Goal: Task Accomplishment & Management: Complete application form

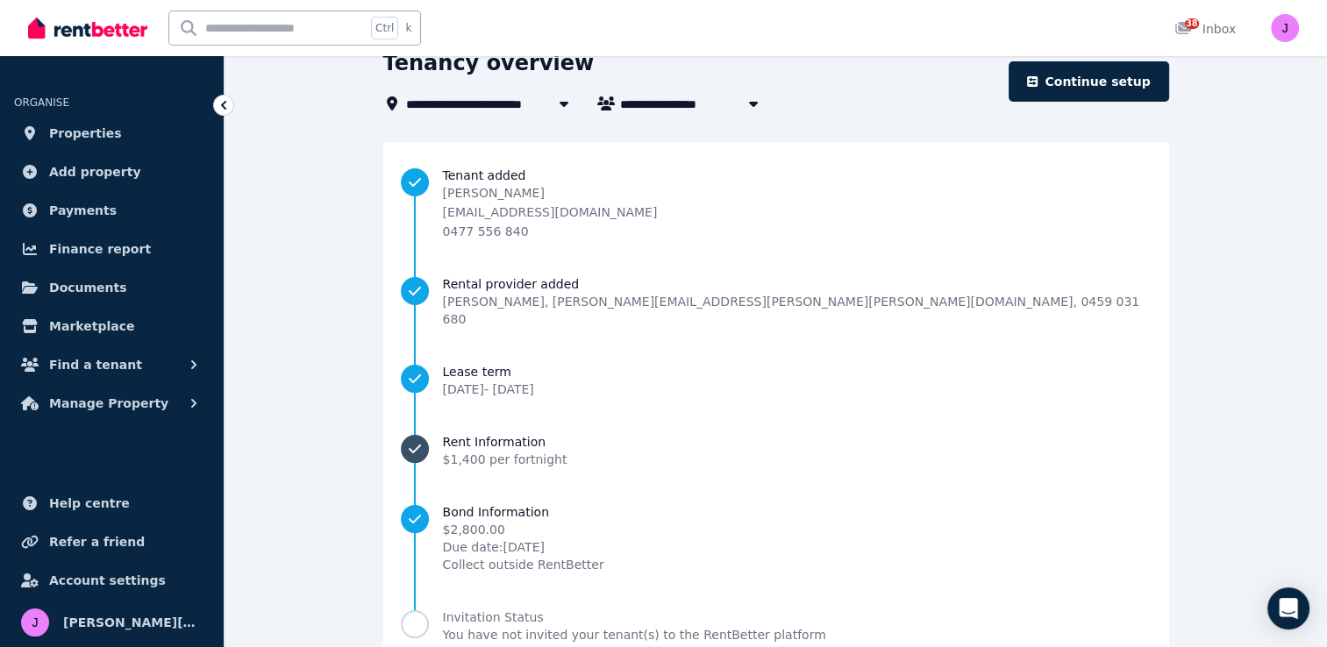
scroll to position [176, 0]
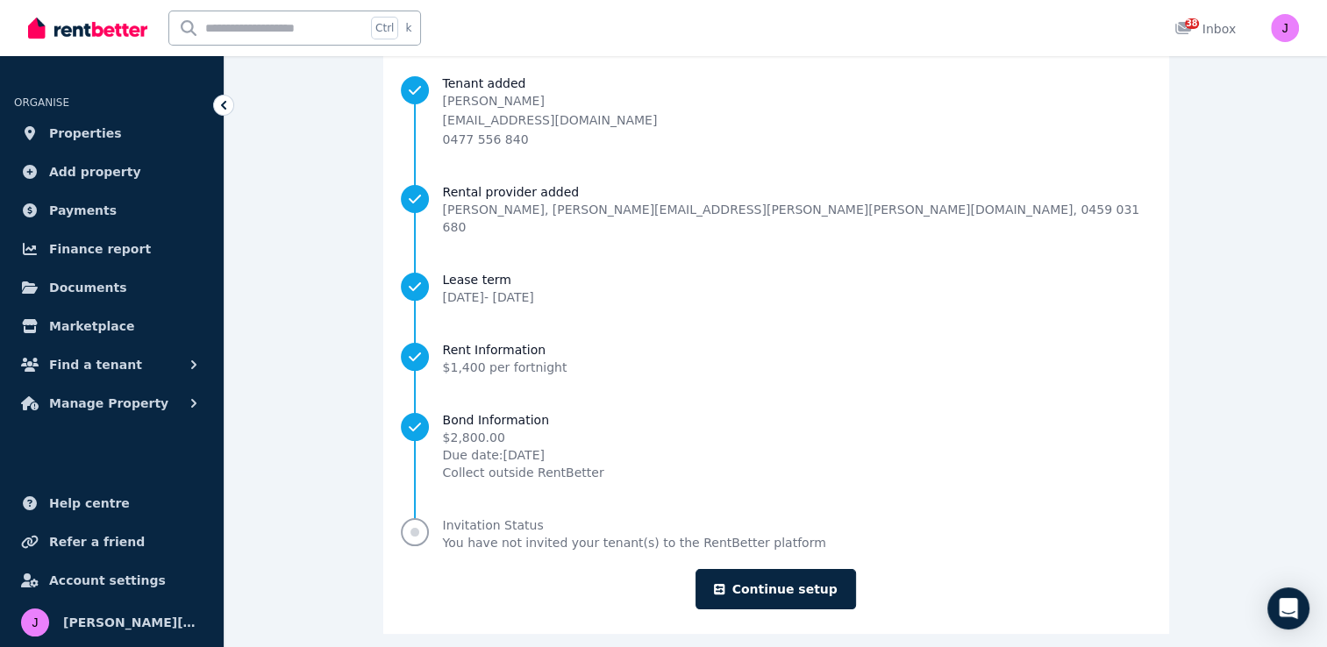
click at [419, 528] on span "Progress" at bounding box center [415, 532] width 9 height 9
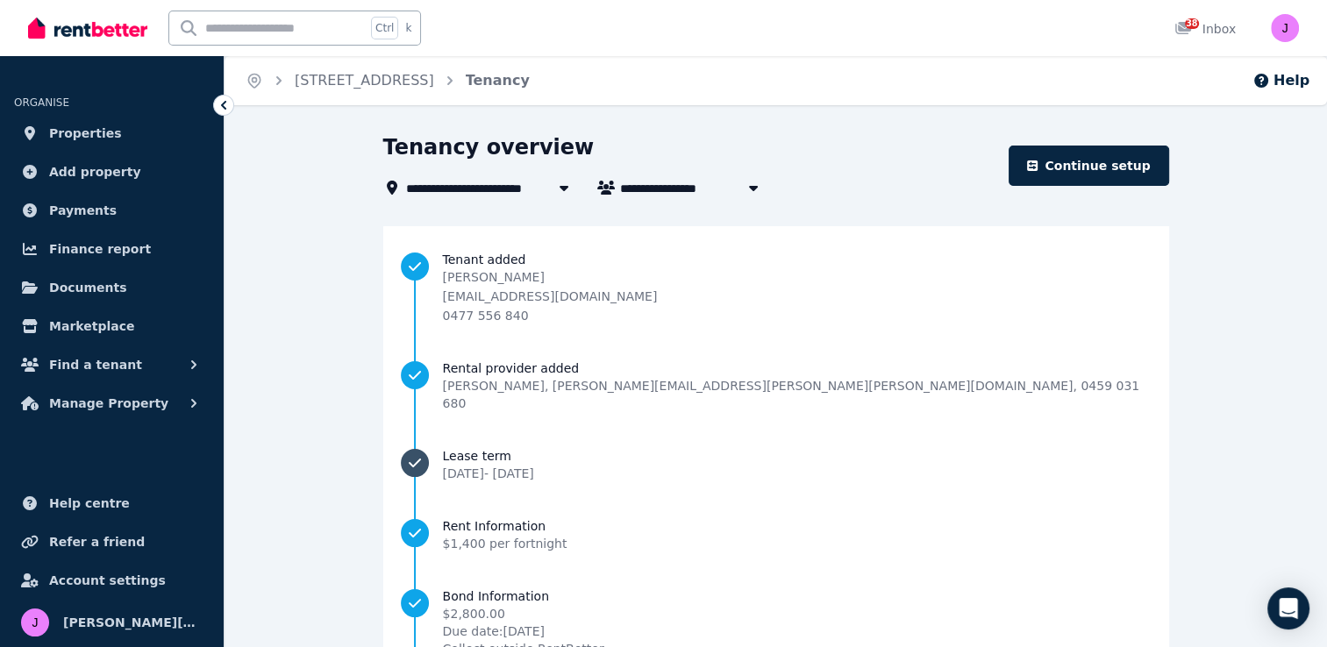
scroll to position [176, 0]
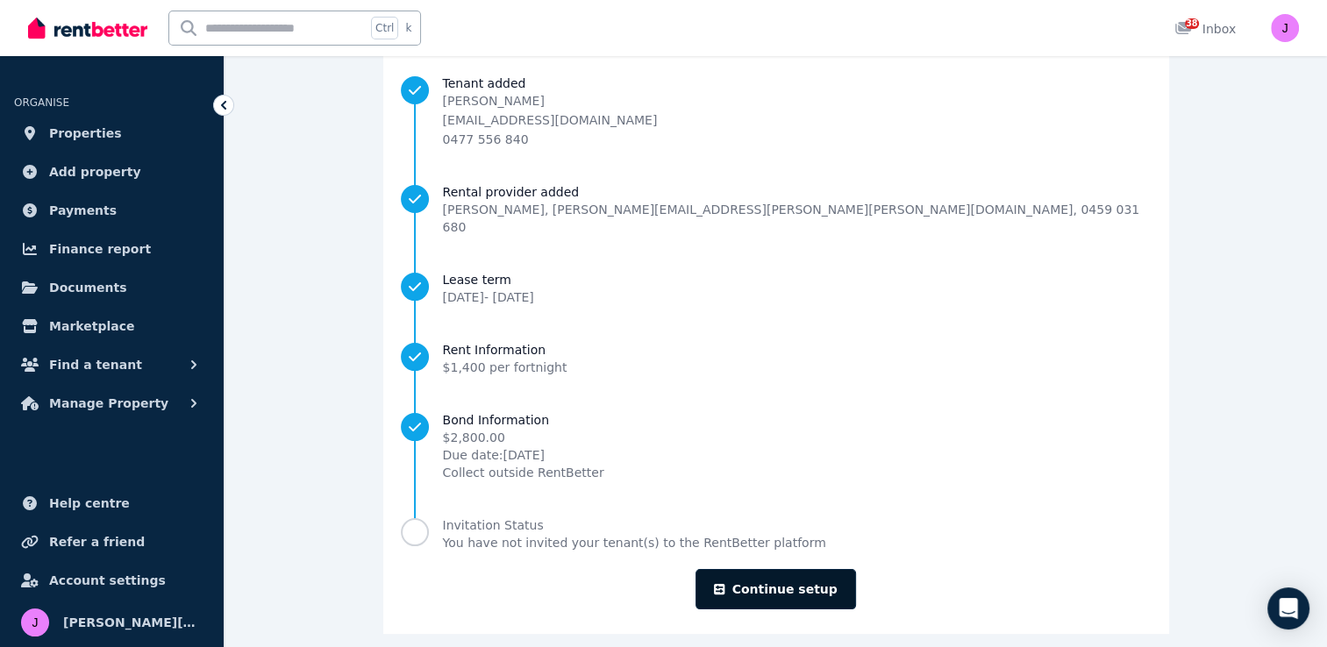
click at [761, 575] on link "Continue setup" at bounding box center [776, 589] width 160 height 40
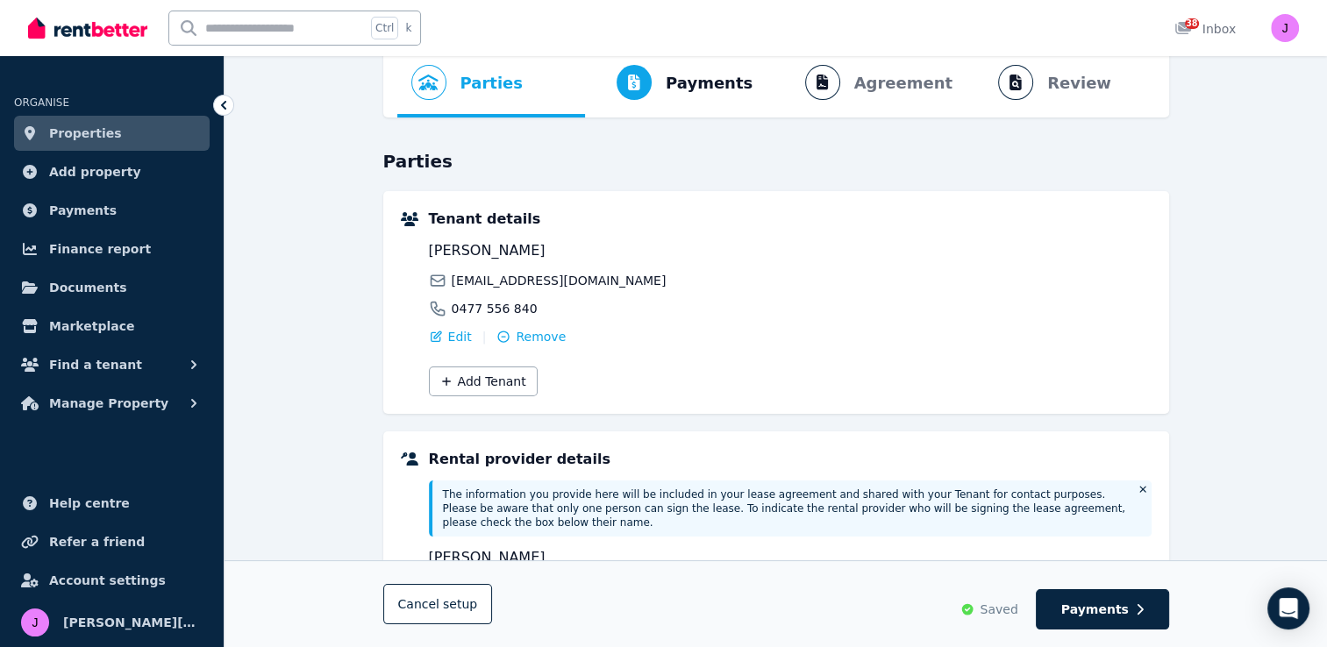
scroll to position [87, 0]
click at [1081, 607] on span "Payments" at bounding box center [1095, 610] width 68 height 18
select select "**********"
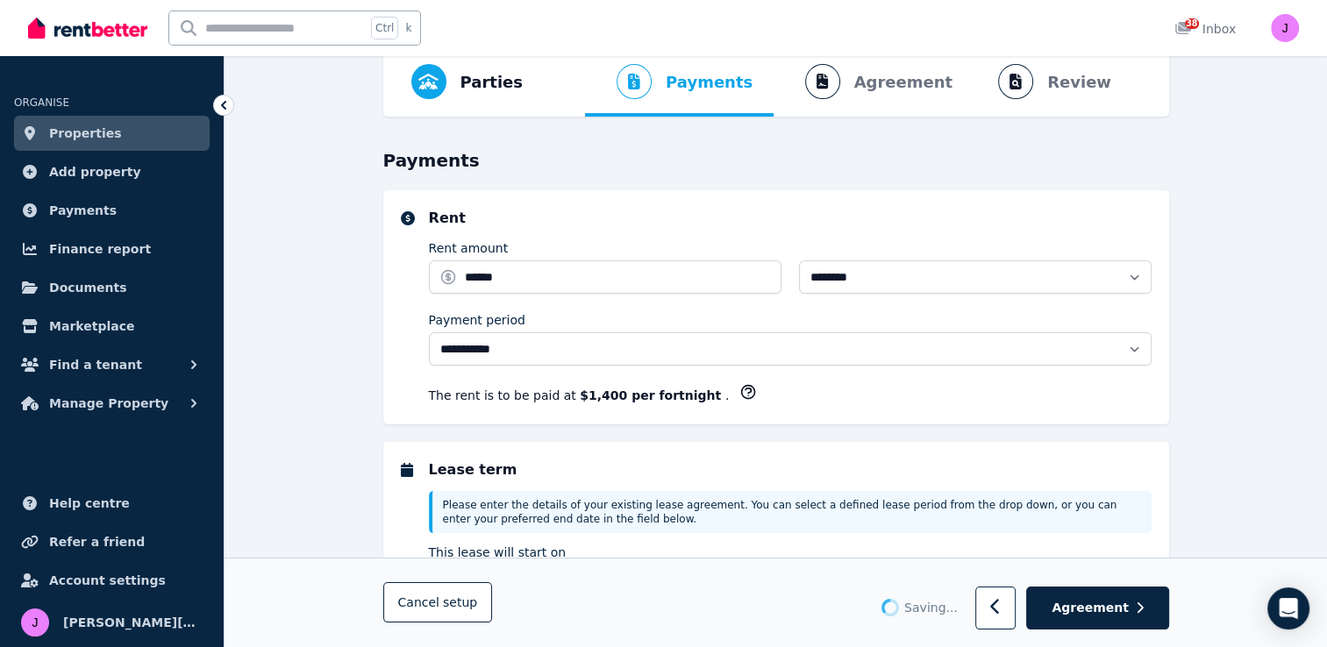
scroll to position [0, 0]
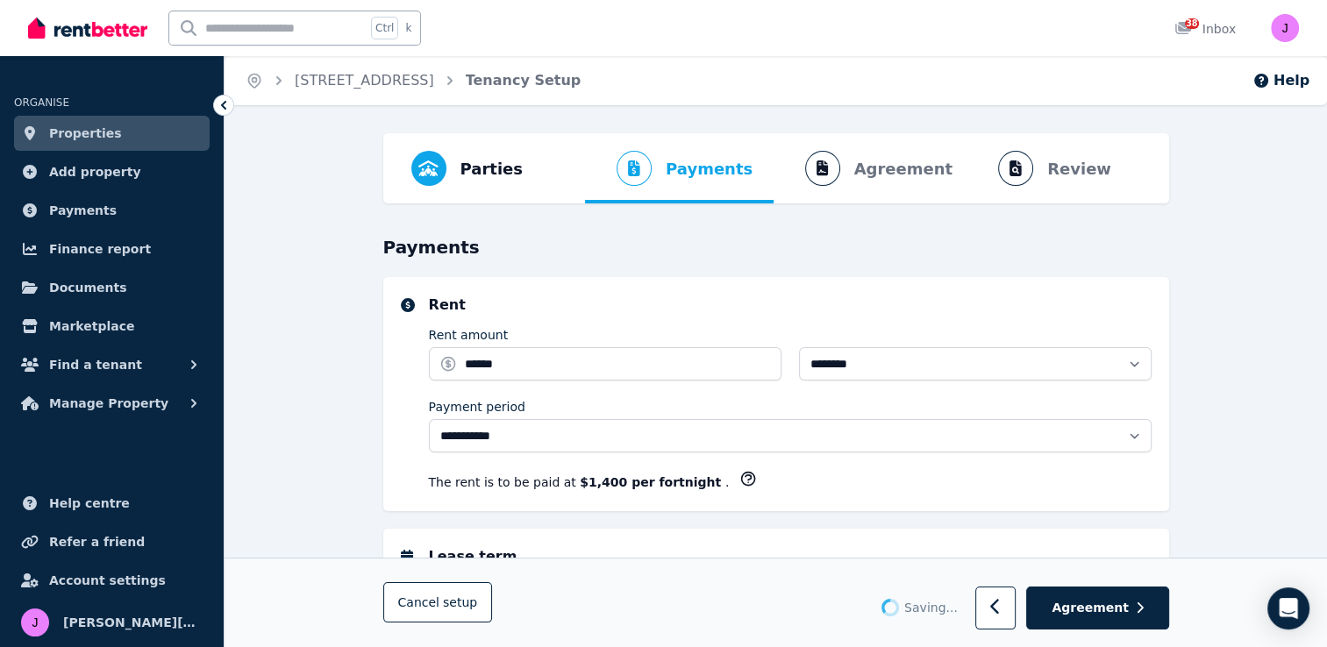
select select "**********"
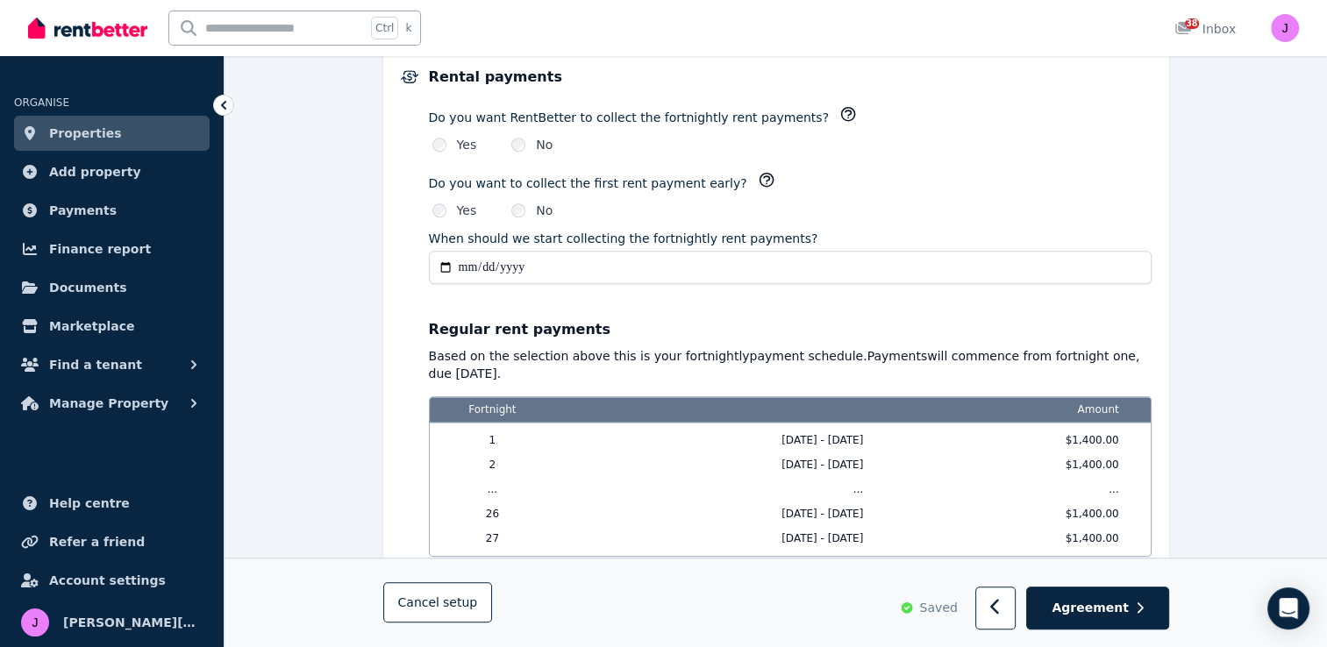
scroll to position [1562, 0]
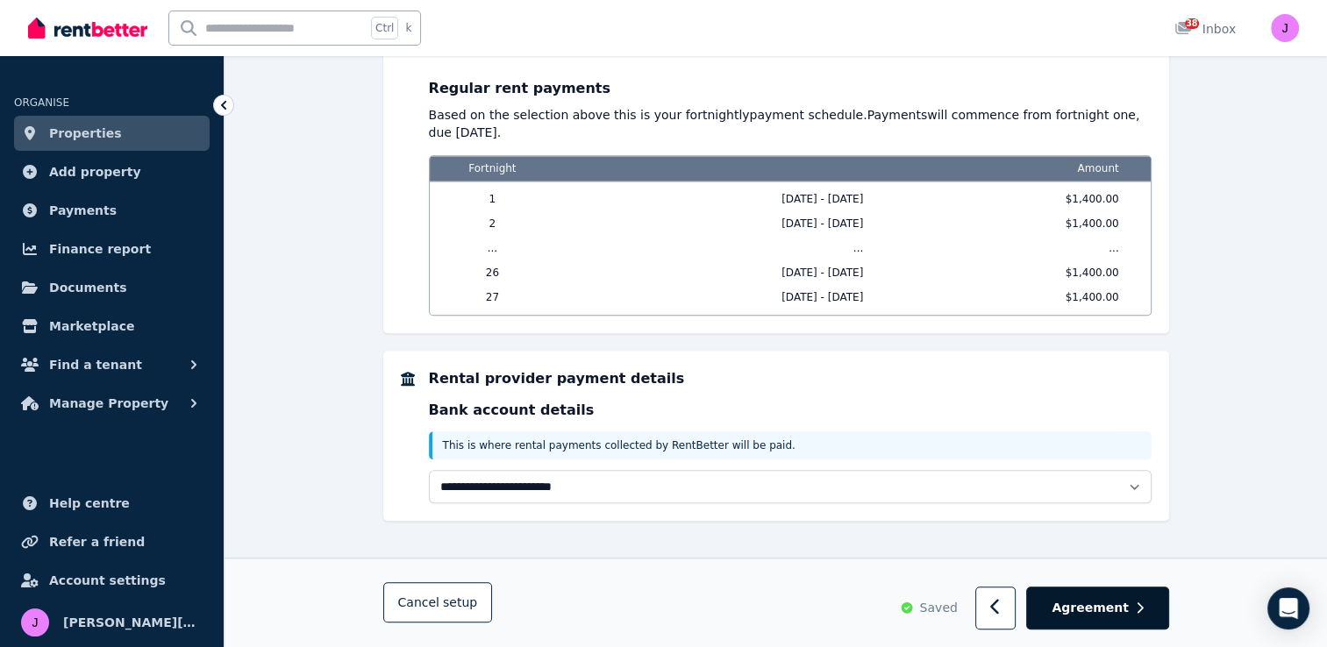
click at [1090, 615] on span "Agreement" at bounding box center [1090, 609] width 77 height 18
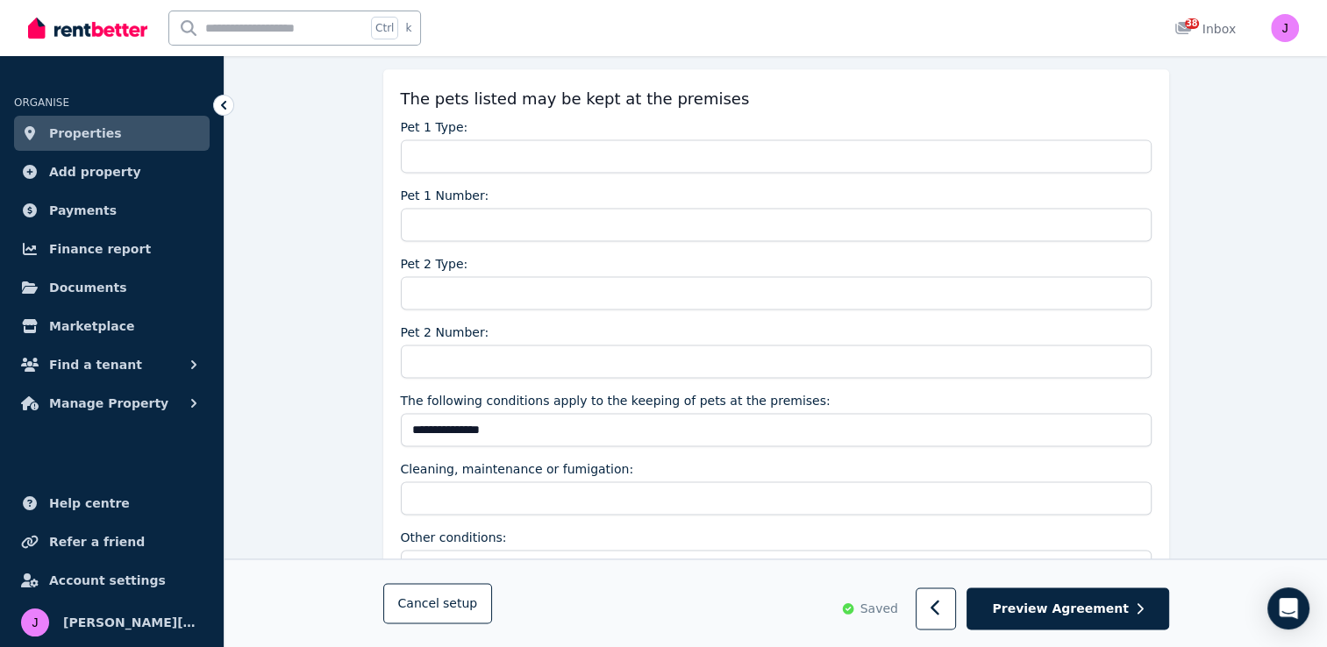
scroll to position [2370, 0]
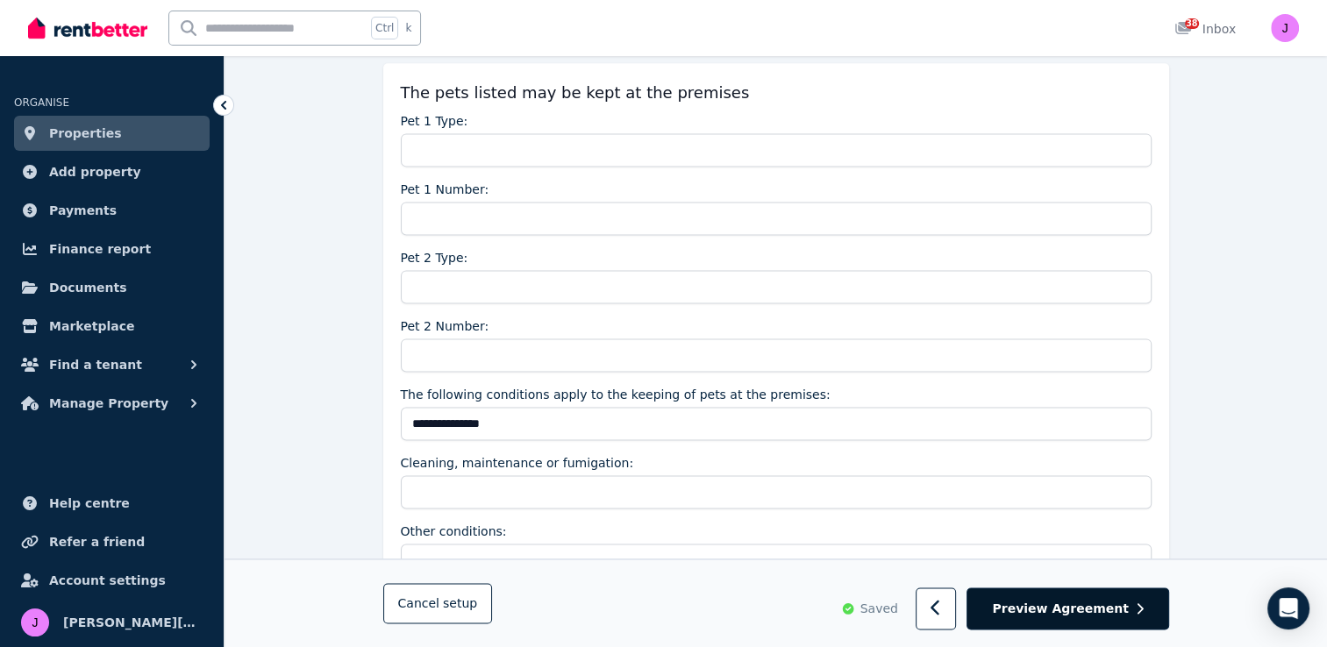
click at [1091, 605] on span "Preview Agreement" at bounding box center [1060, 609] width 136 height 18
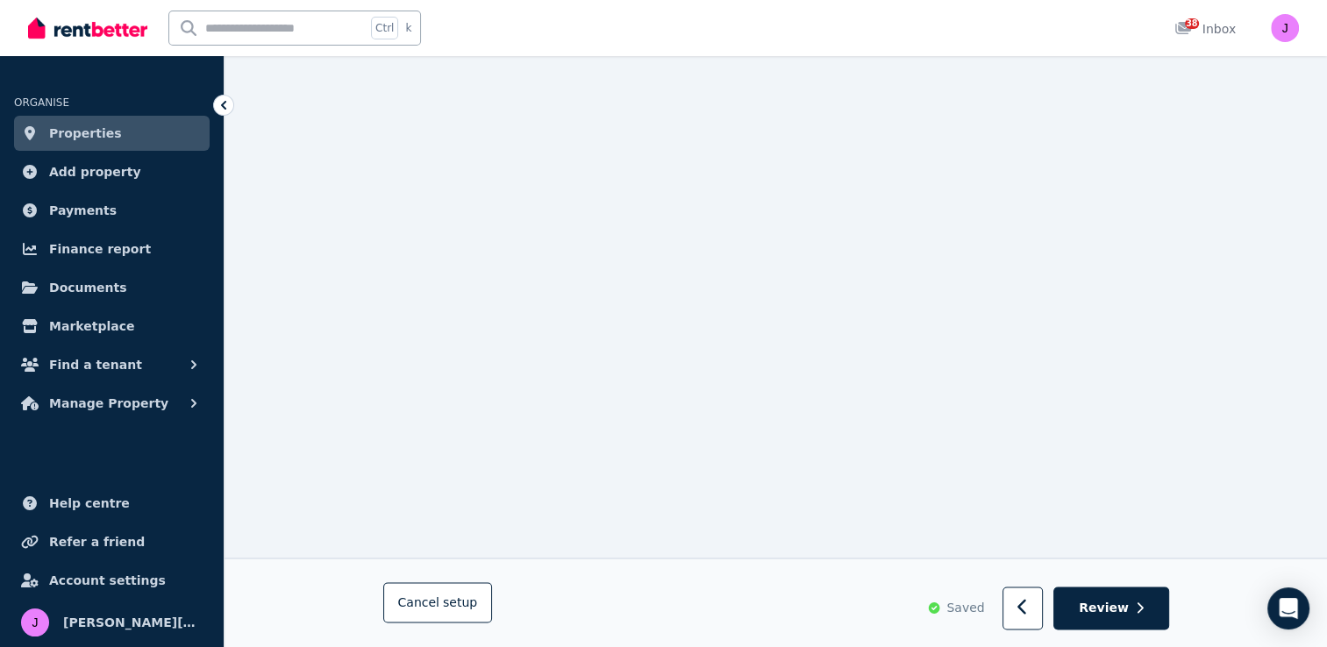
scroll to position [2640, 0]
click at [1098, 616] on span "Review" at bounding box center [1104, 609] width 50 height 18
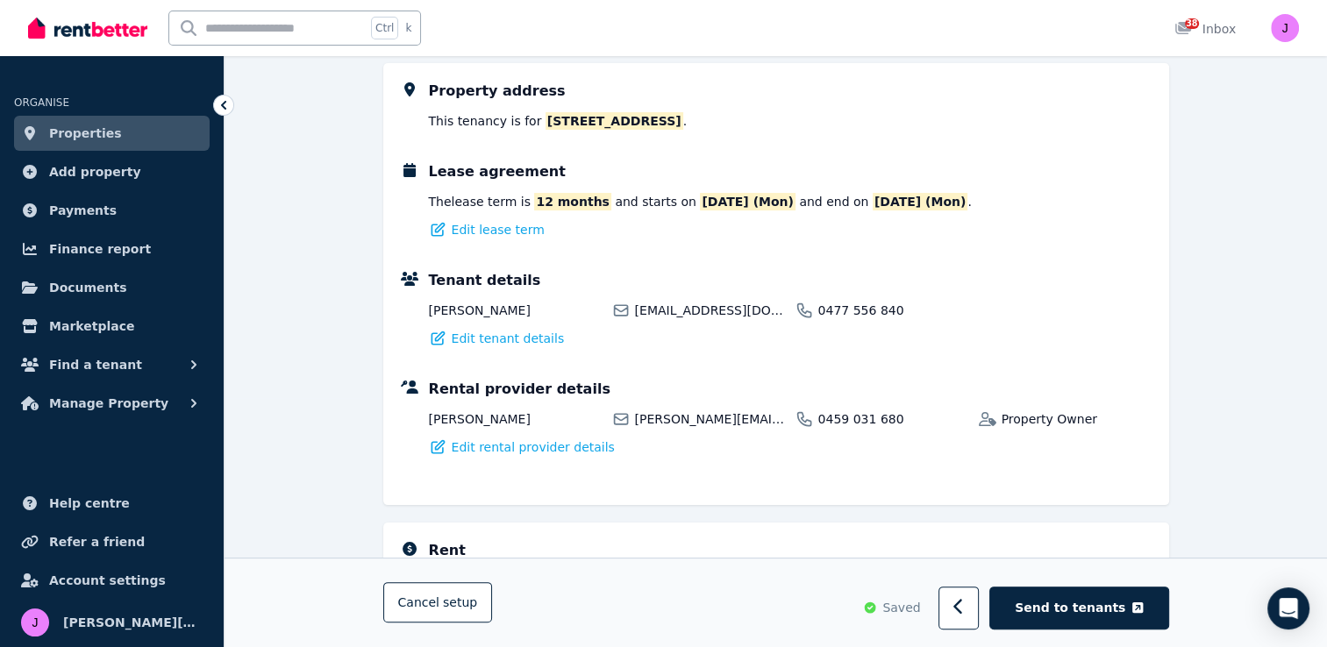
scroll to position [249, 0]
click at [1080, 603] on span "Send to tenants" at bounding box center [1070, 609] width 111 height 18
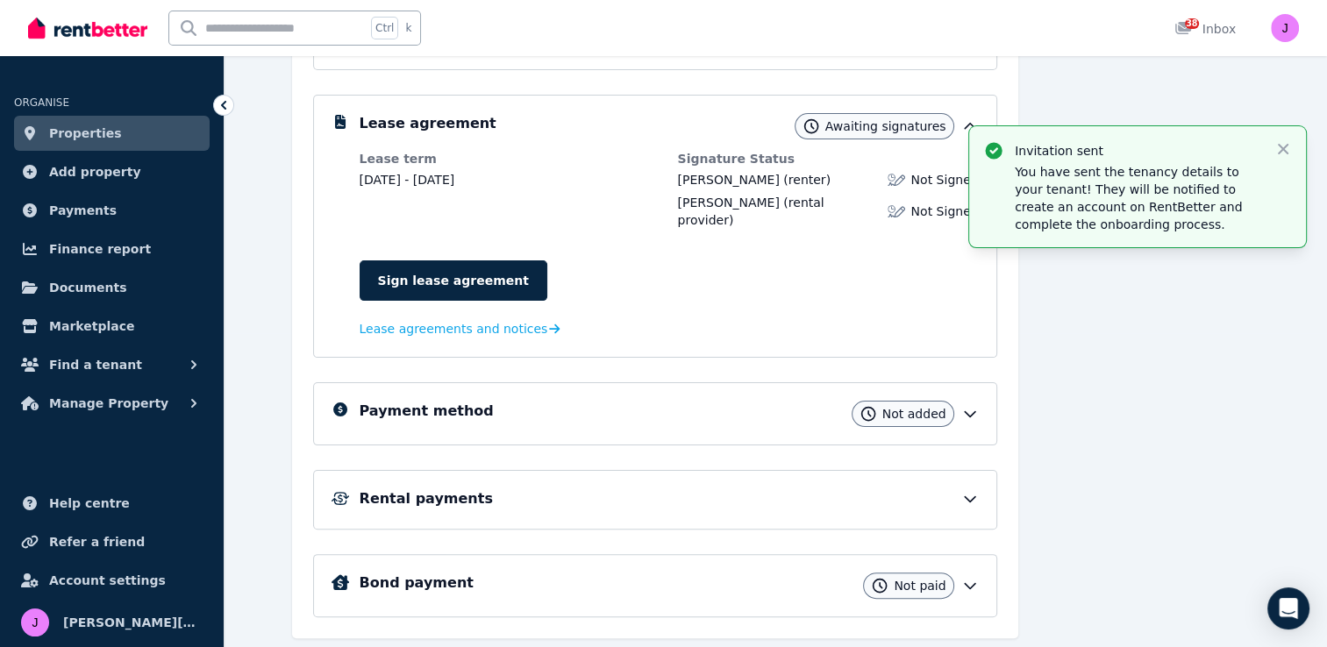
scroll to position [318, 0]
